Goal: Transaction & Acquisition: Subscribe to service/newsletter

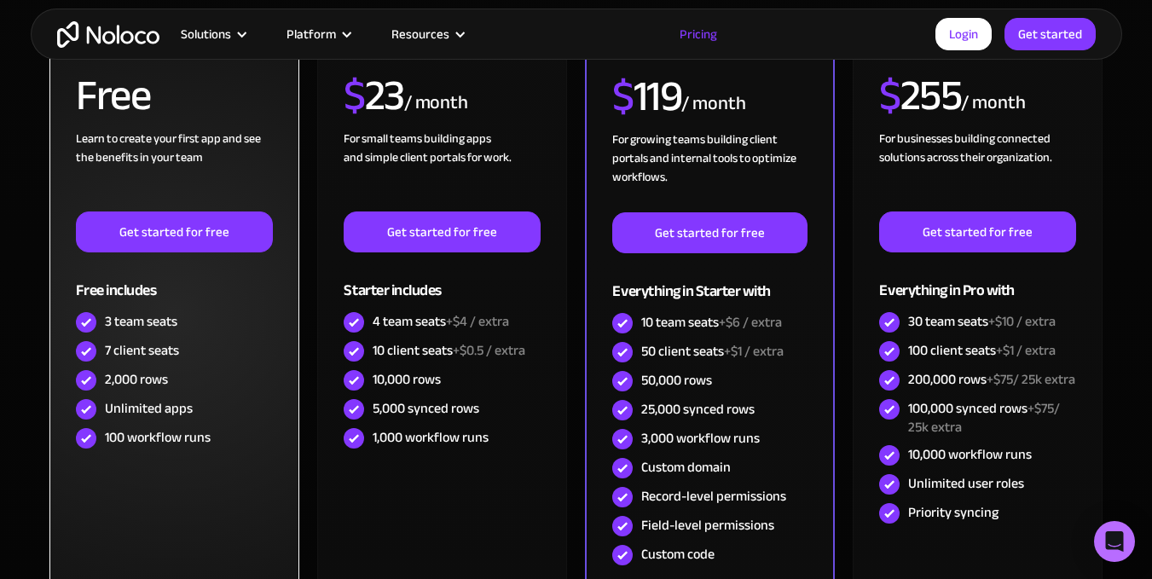
click at [186, 263] on div "Free includes" at bounding box center [174, 279] width 196 height 55
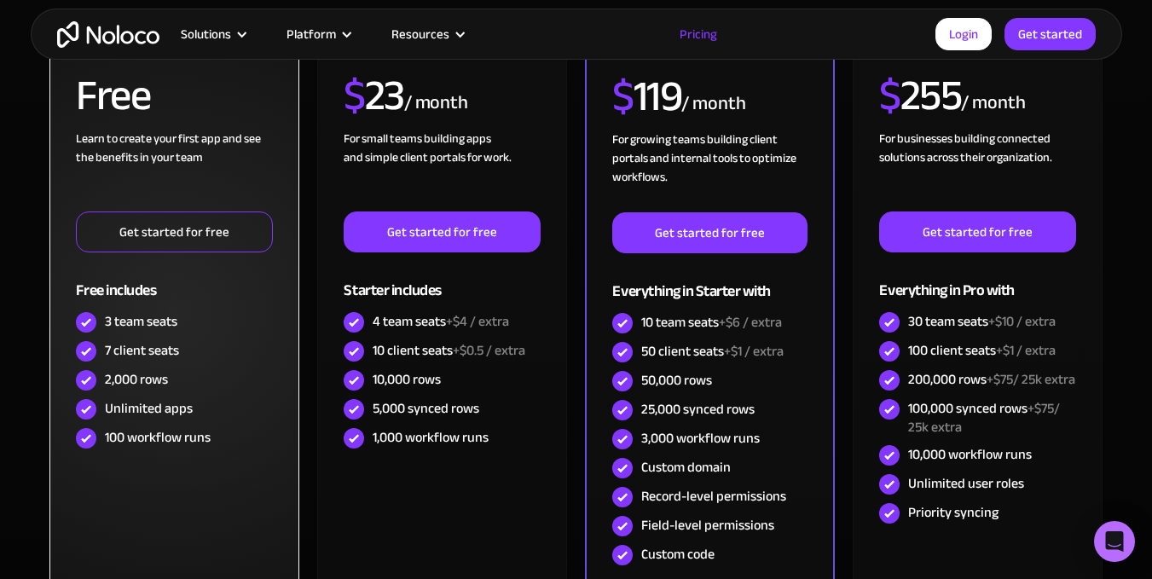
click at [200, 243] on link "Get started for free" at bounding box center [174, 231] width 196 height 41
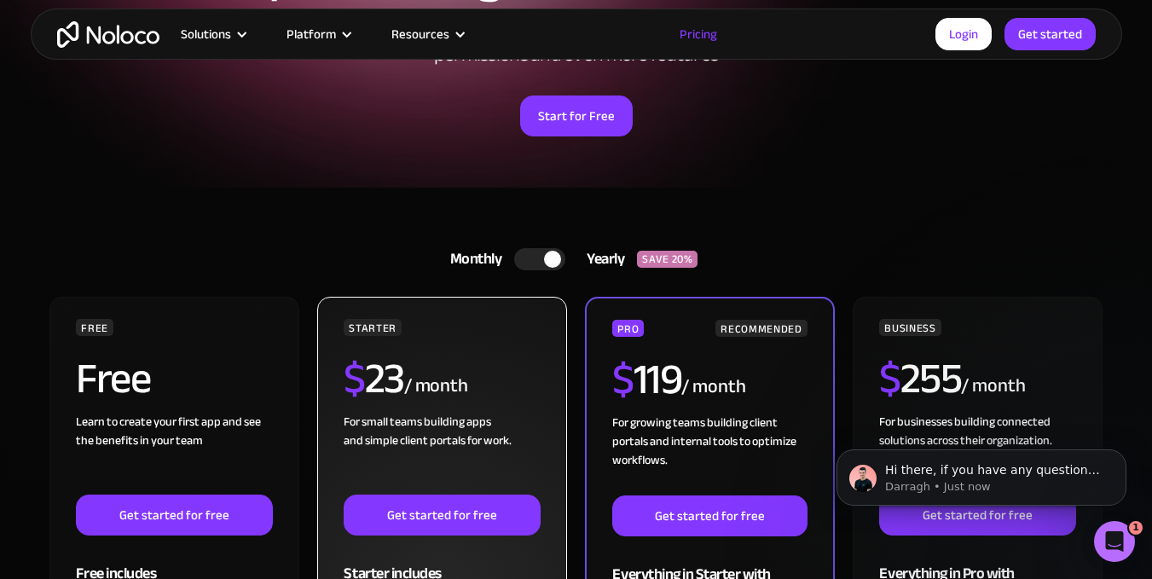
scroll to position [170, 0]
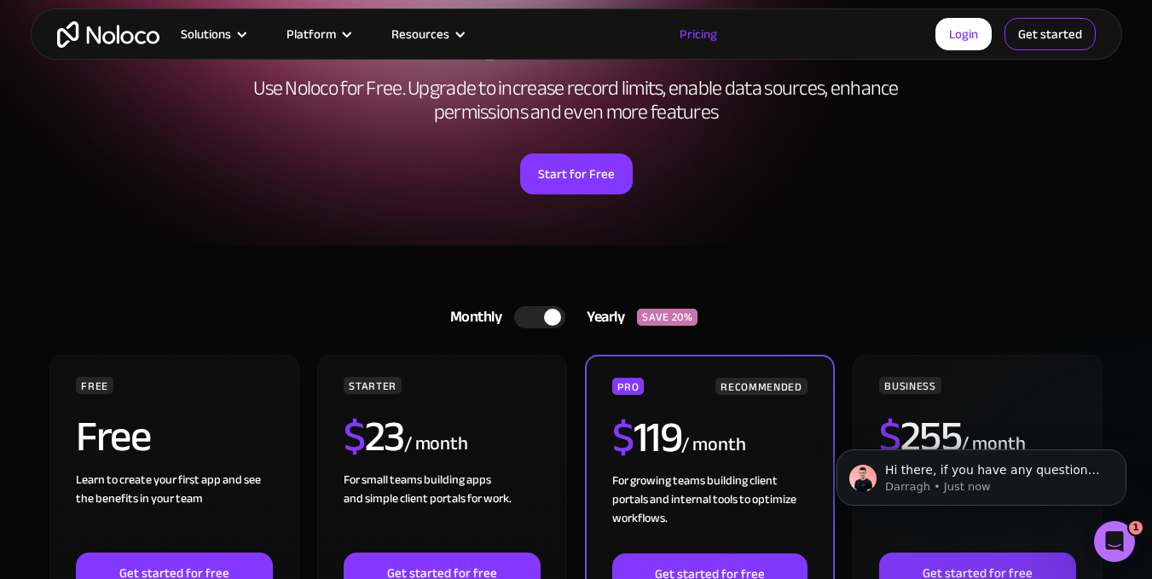
click at [1039, 30] on link "Get started" at bounding box center [1049, 34] width 91 height 32
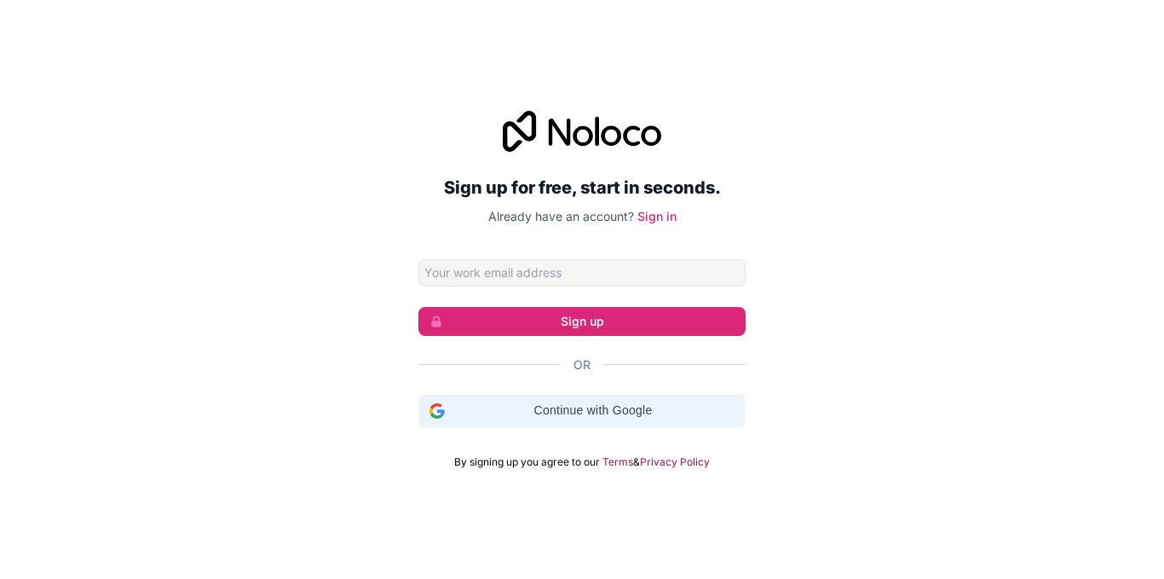
click at [539, 406] on span "Continue with Google" at bounding box center [593, 410] width 283 height 18
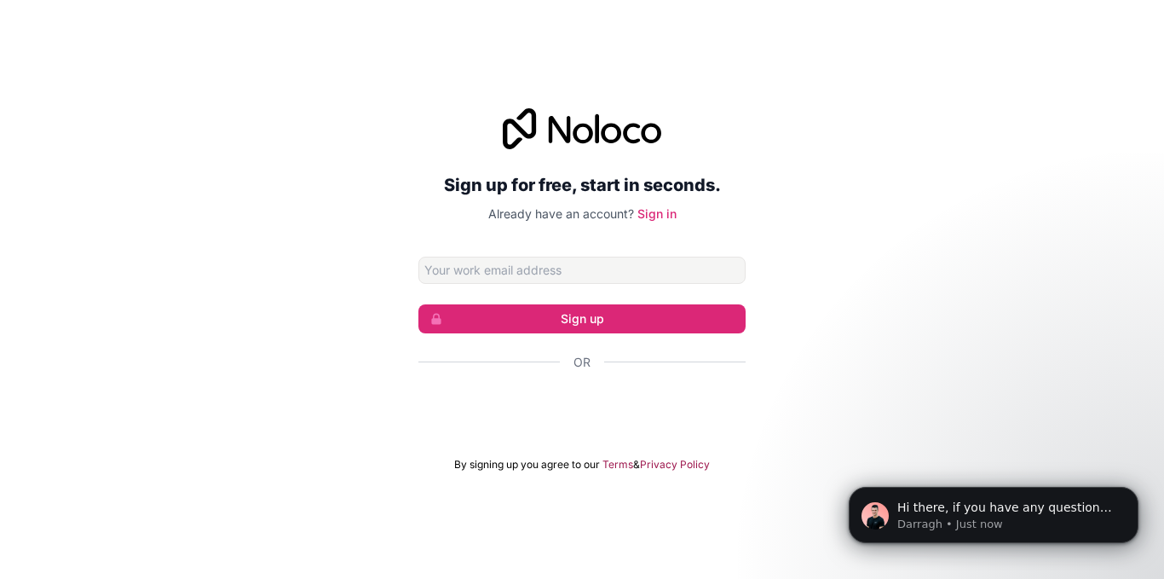
click at [553, 251] on div "Sign up for free, start in seconds. Already have an account? Sign in Sign up Or…" at bounding box center [582, 289] width 327 height 363
click at [535, 269] on input "Email address" at bounding box center [582, 270] width 327 height 27
type input "lokeshsiginam199@gmail.com"
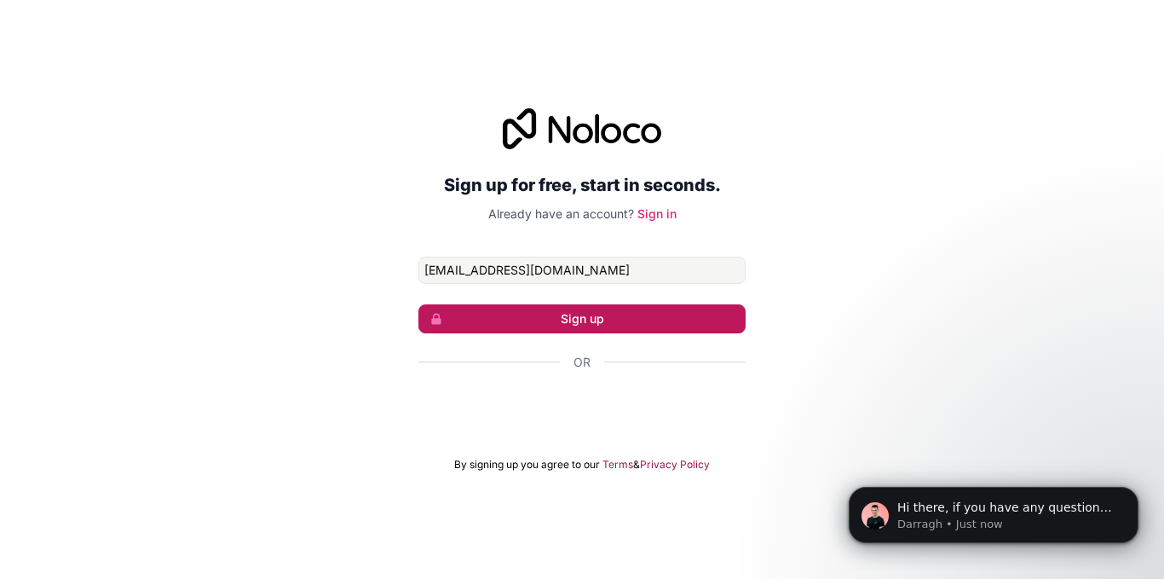
click at [536, 308] on button "Sign up" at bounding box center [582, 318] width 327 height 29
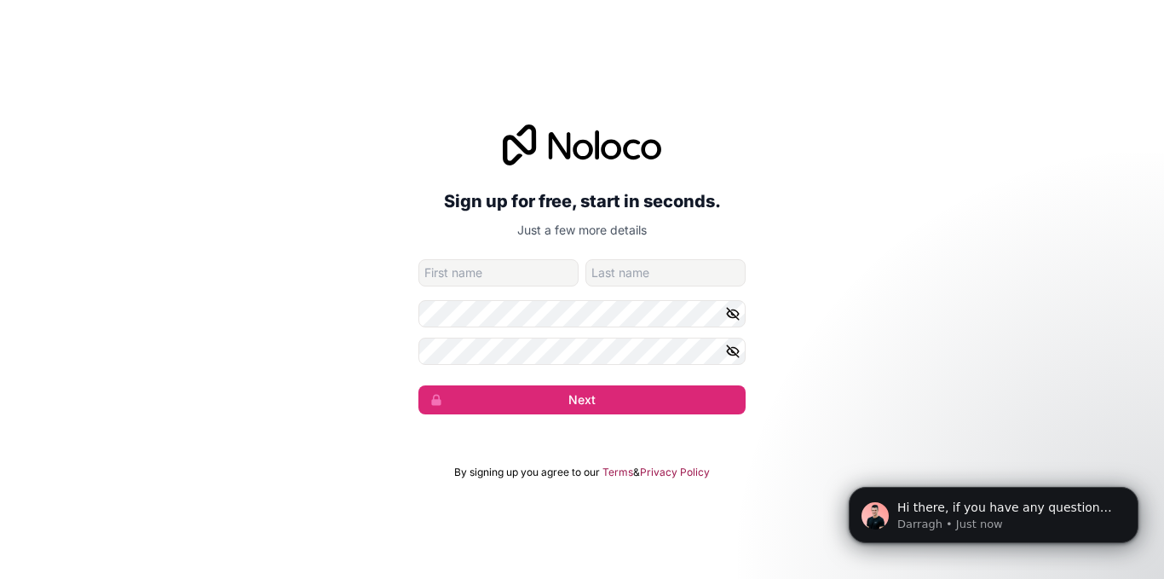
click at [544, 272] on input "given-name" at bounding box center [499, 272] width 160 height 27
type input "Lokesh"
click at [647, 273] on input "family-name" at bounding box center [666, 272] width 160 height 27
type input "Siginam"
click at [419, 385] on button "Next" at bounding box center [582, 399] width 327 height 29
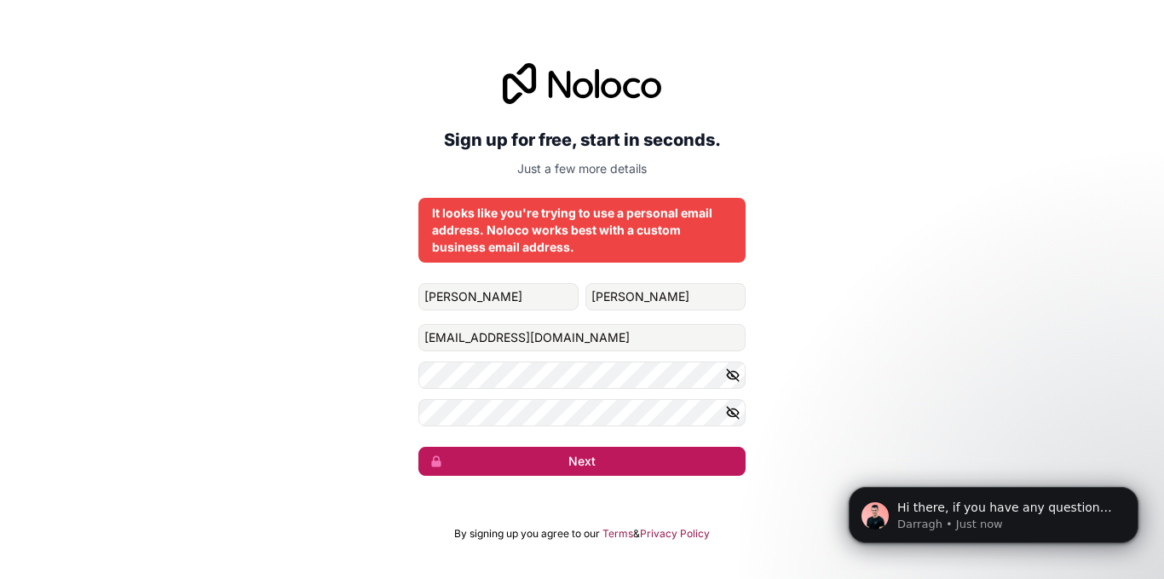
click at [650, 454] on button "Next" at bounding box center [582, 461] width 327 height 29
